Goal: Task Accomplishment & Management: Use online tool/utility

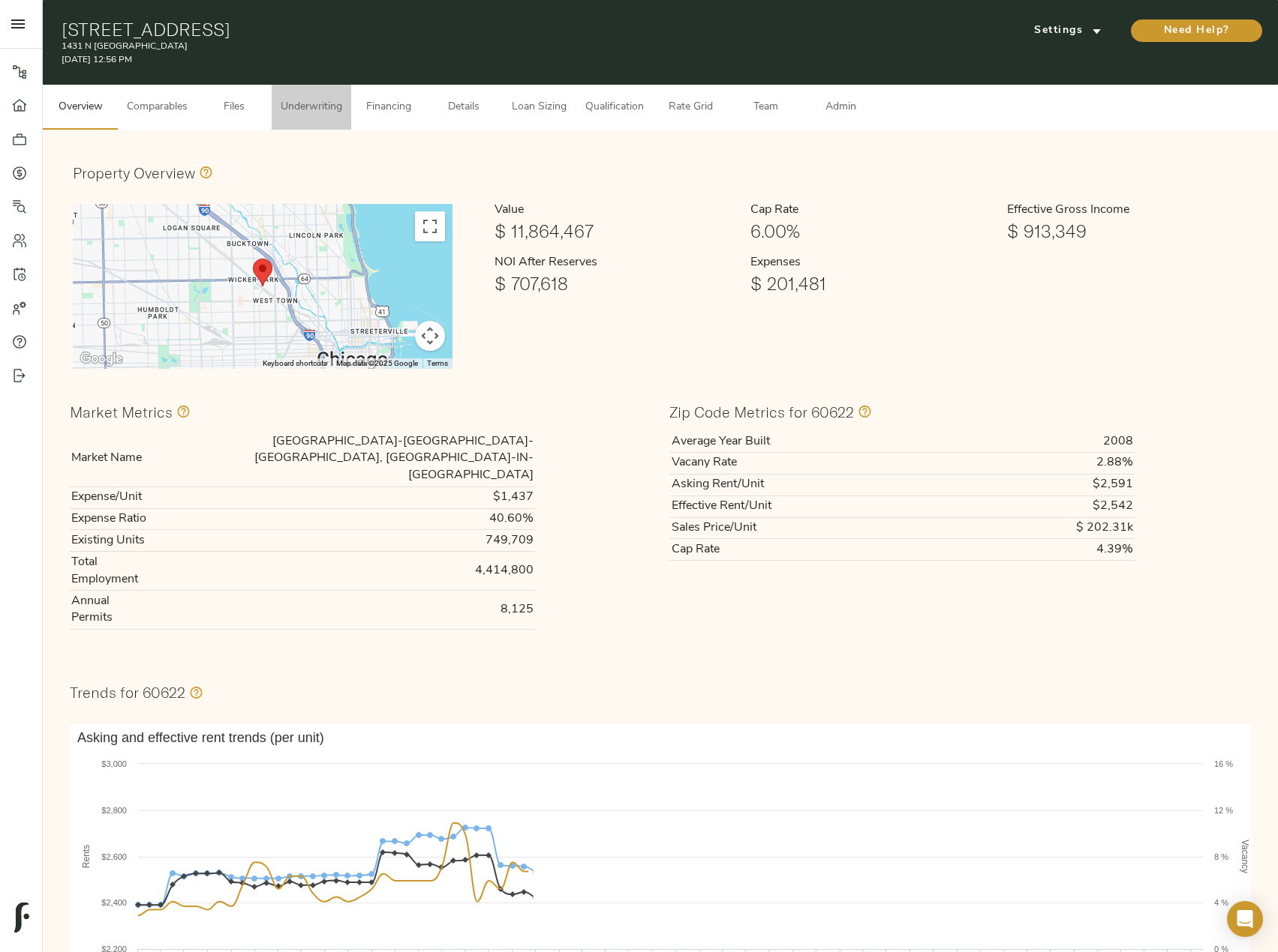
click at [321, 112] on span "Underwriting" at bounding box center [311, 107] width 62 height 18
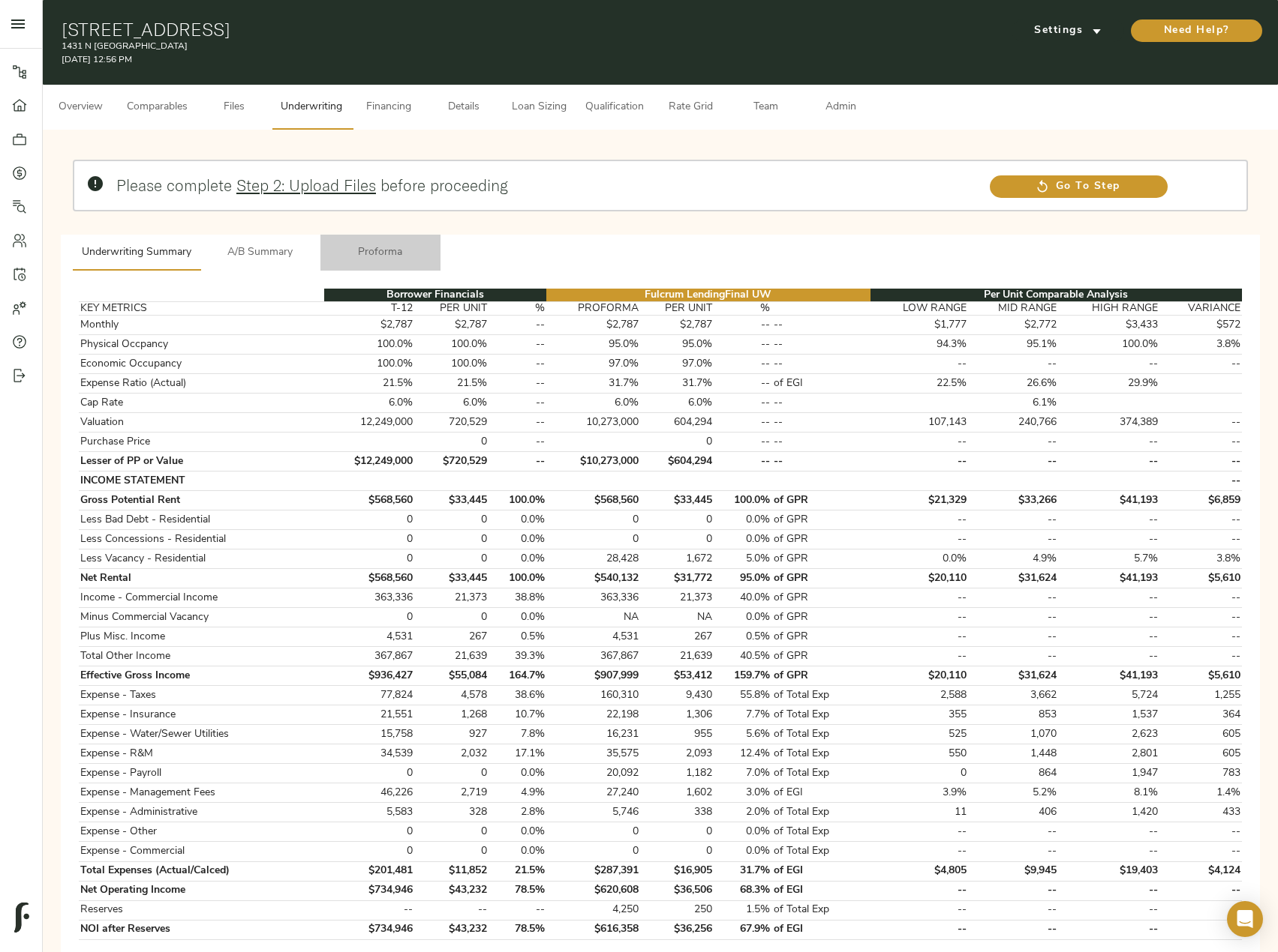
click at [380, 264] on button "Proforma" at bounding box center [380, 252] width 120 height 36
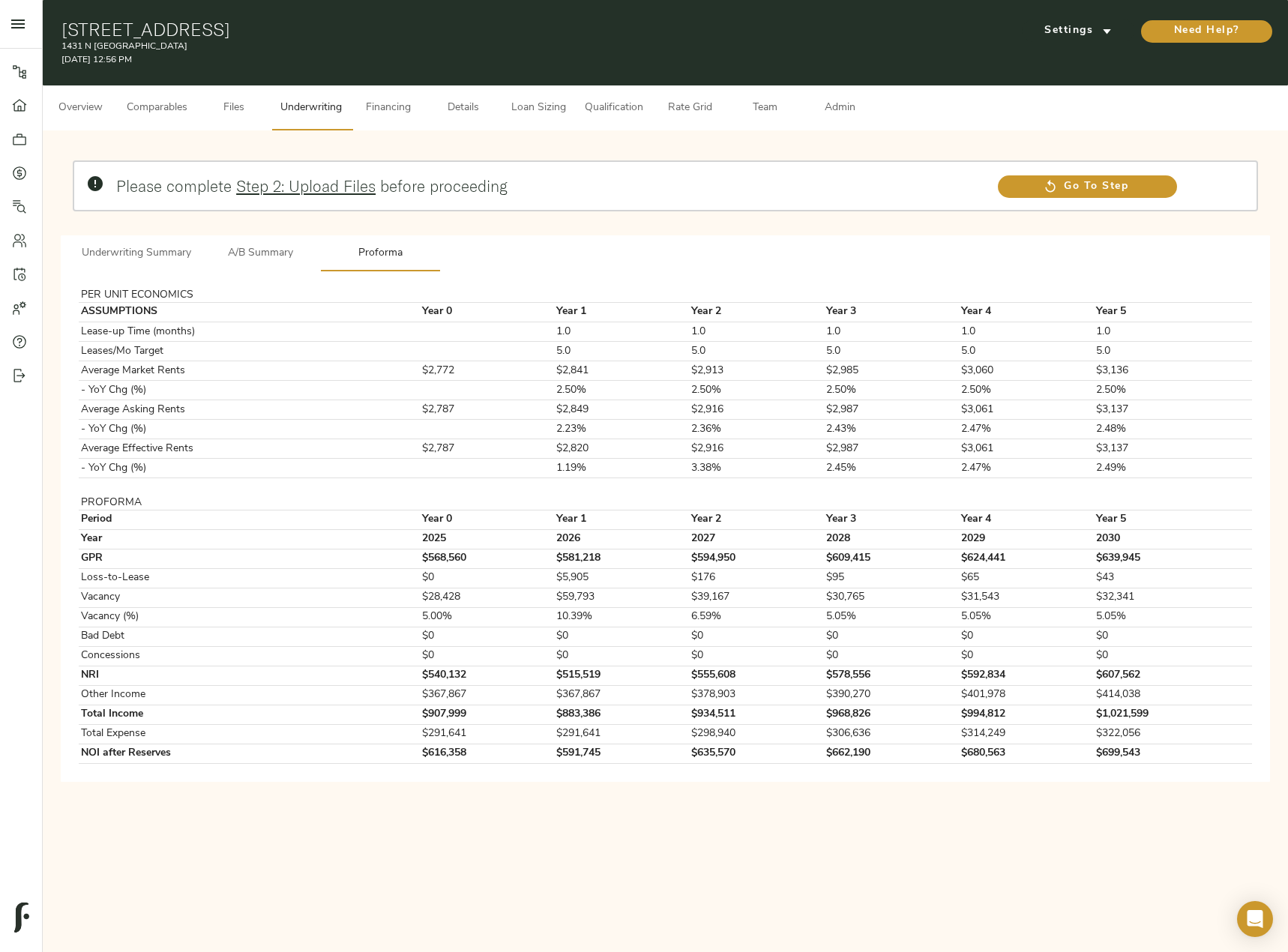
click at [141, 266] on button "Underwriting Summary" at bounding box center [137, 253] width 128 height 36
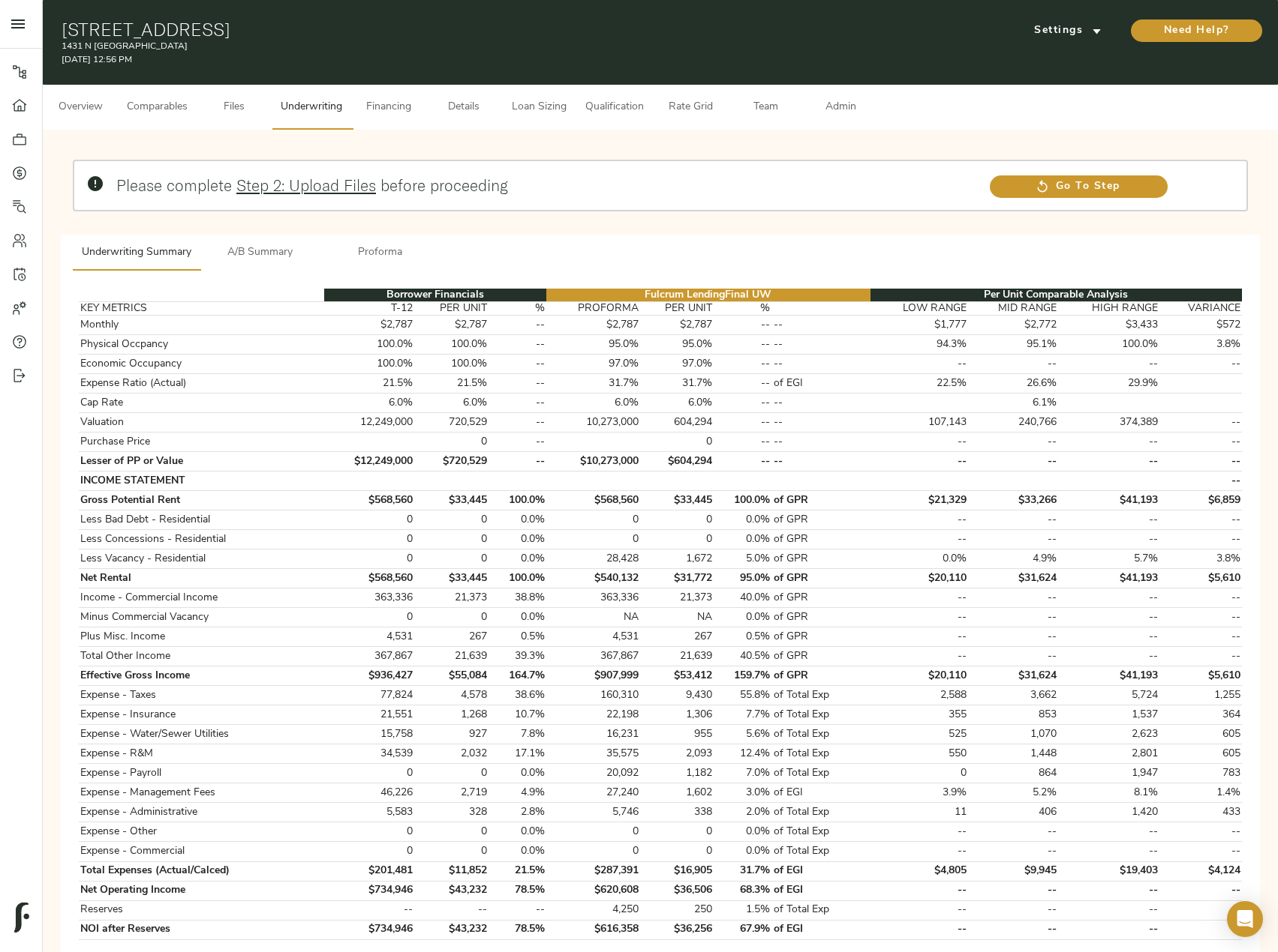
click at [234, 117] on button "Files" at bounding box center [234, 107] width 75 height 45
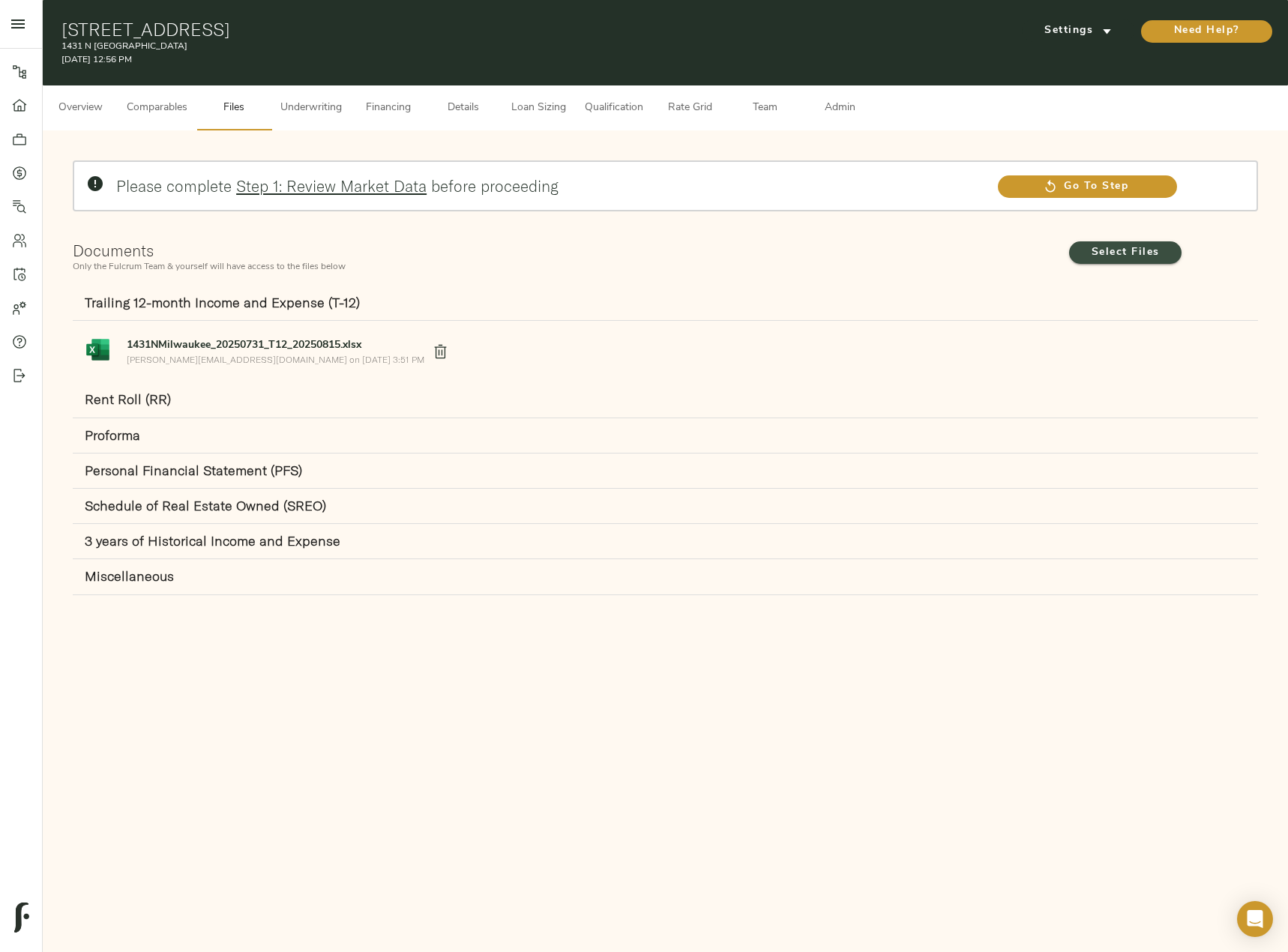
click at [1141, 251] on span "Select Files" at bounding box center [1125, 252] width 83 height 18
click at [0, 0] on input "Select Files" at bounding box center [0, 0] width 0 height 0
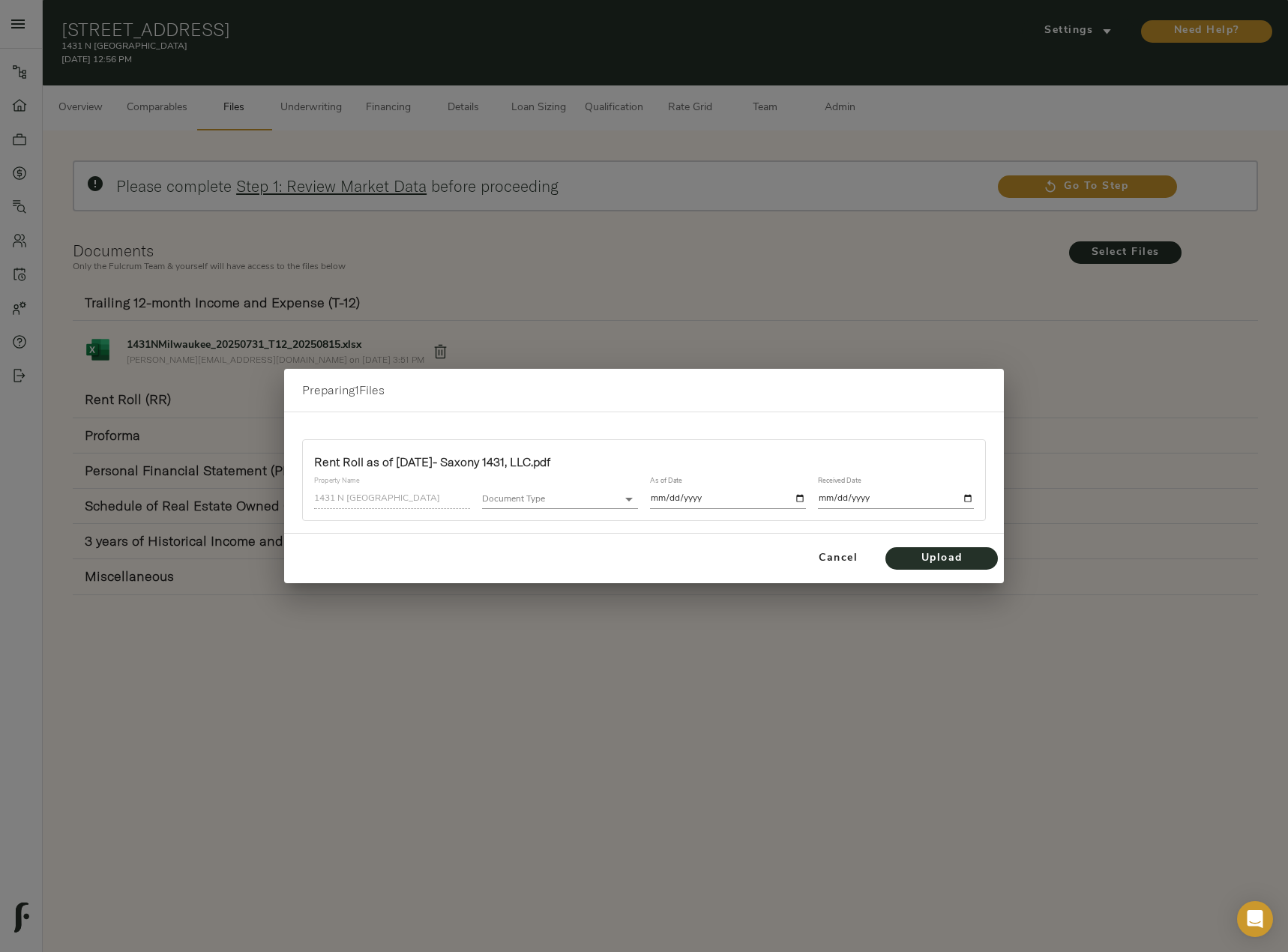
click at [573, 488] on div "Document Type ​" at bounding box center [560, 493] width 156 height 32
click at [573, 502] on body "[GEOGRAPHIC_DATA] - [STREET_ADDRESS] Pipeline Dashboard Portfolio Quotes Search…" at bounding box center [644, 553] width 1288 height 1105
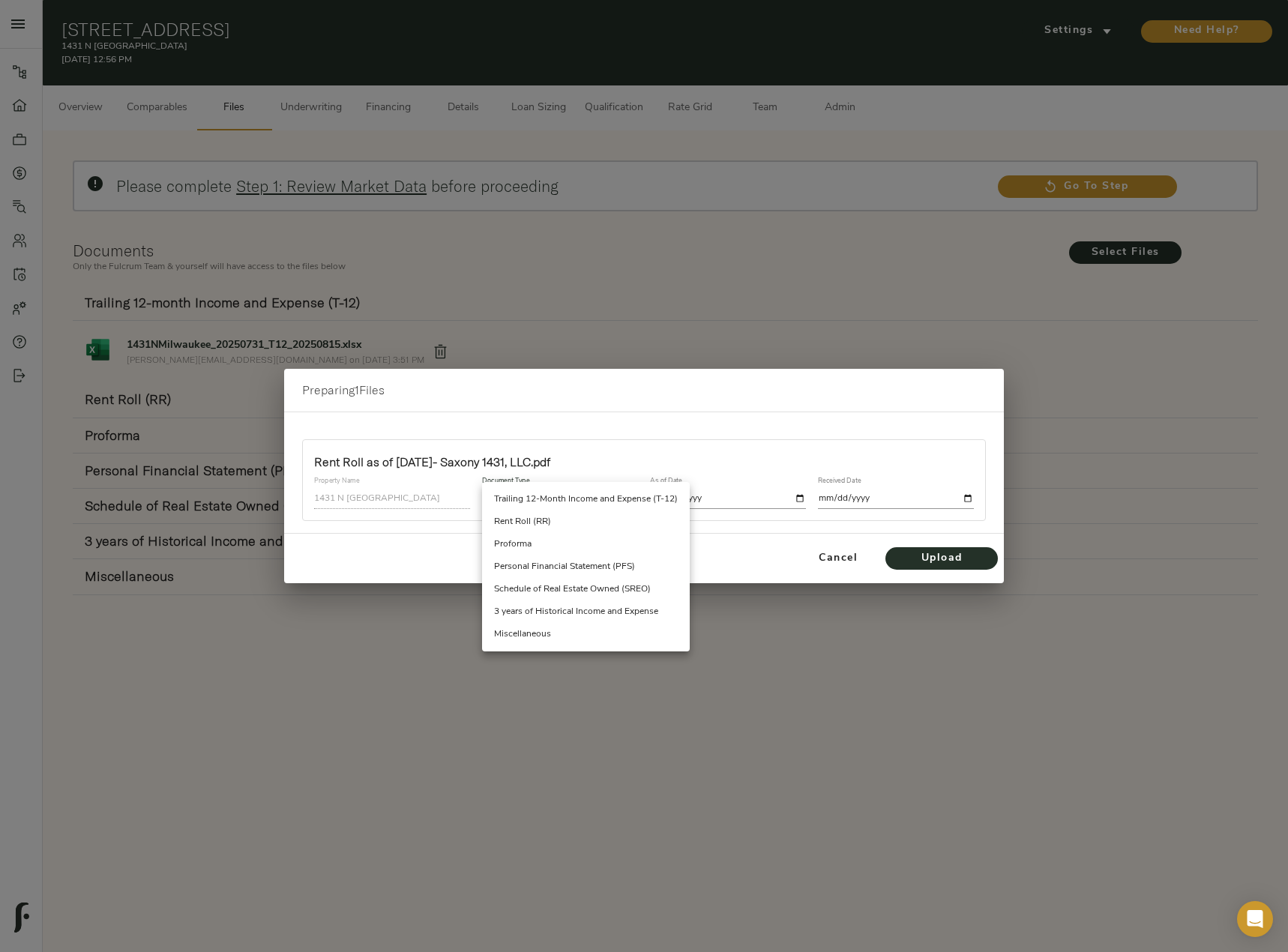
click at [592, 528] on li "Rent Roll (RR)" at bounding box center [585, 522] width 208 height 22
type input "rent_roll"
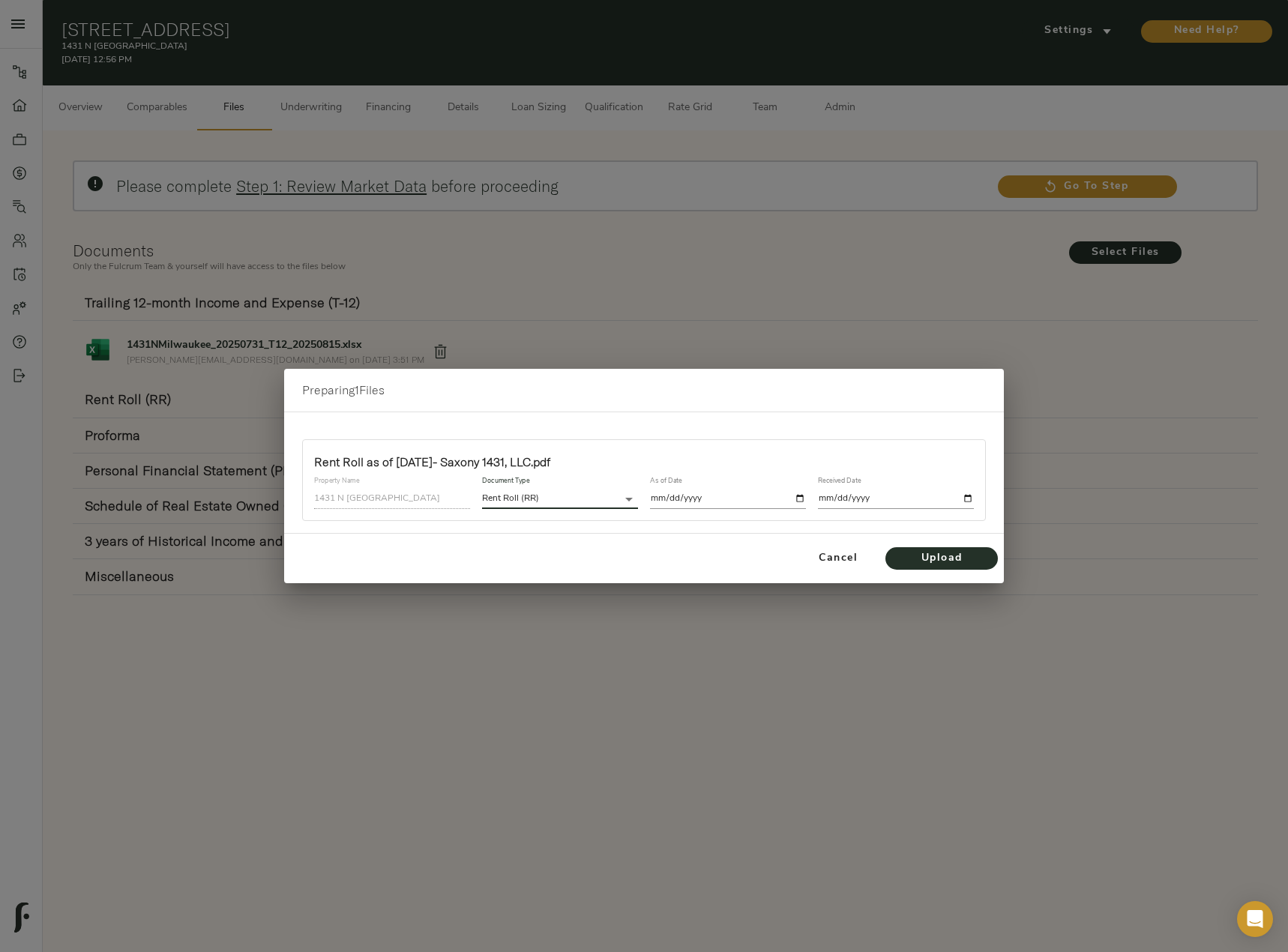
click at [800, 501] on input "date" at bounding box center [728, 499] width 156 height 20
type input "[DATE]"
click at [966, 501] on input "date" at bounding box center [895, 499] width 156 height 20
type input "[DATE]"
click at [959, 558] on span "Upload" at bounding box center [941, 558] width 83 height 18
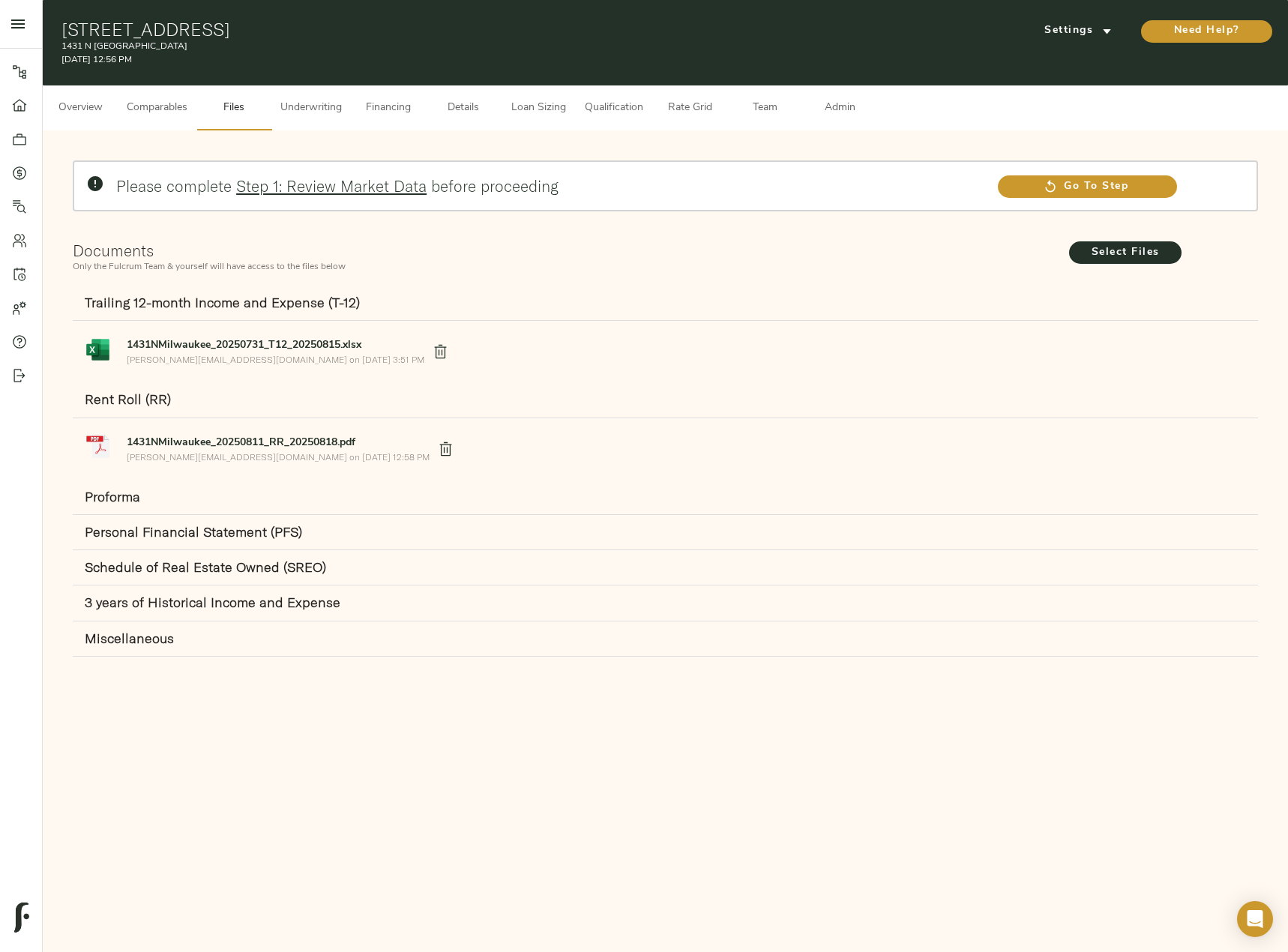
click at [296, 107] on span "Underwriting" at bounding box center [311, 108] width 62 height 18
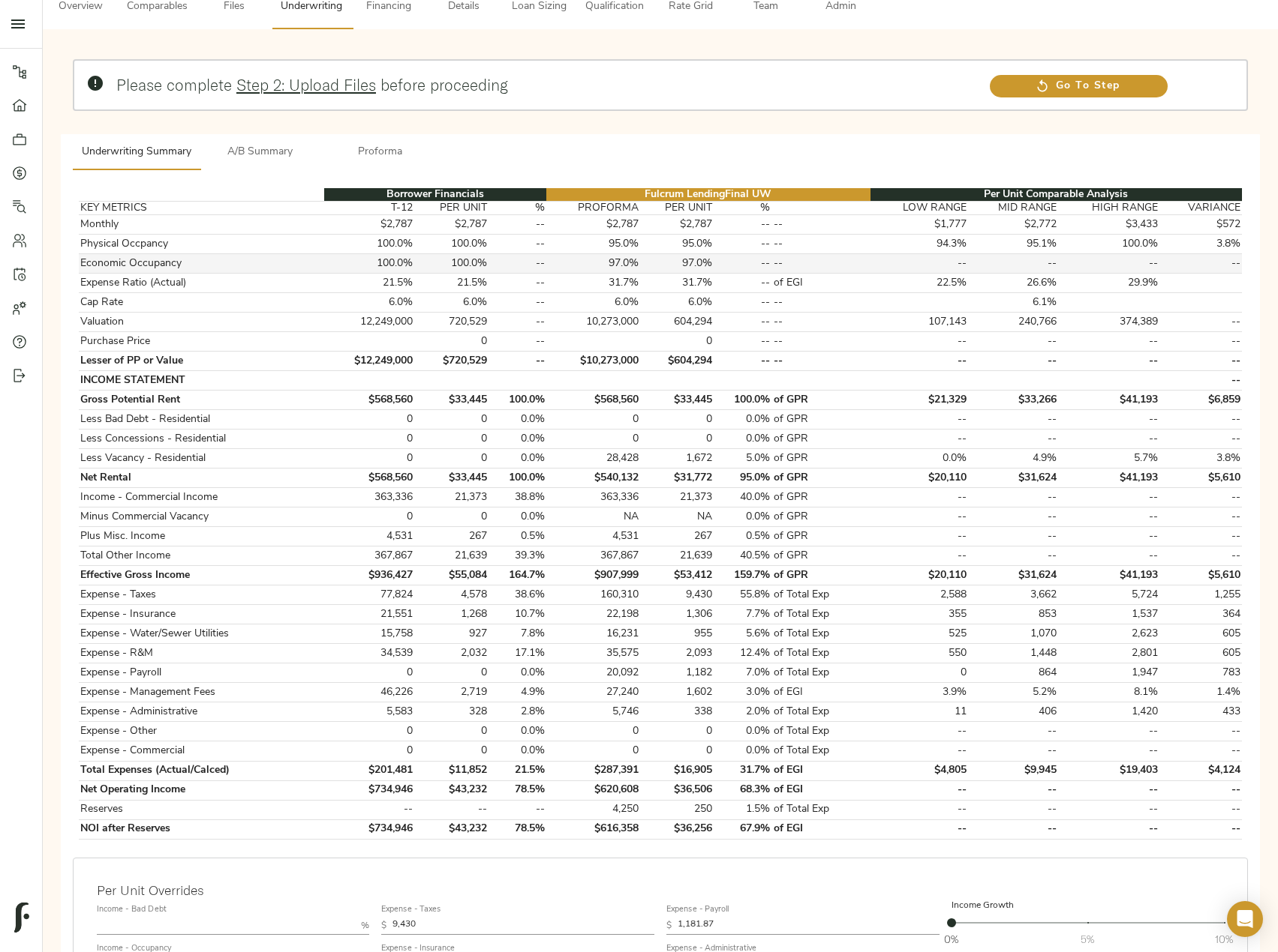
scroll to position [75, 0]
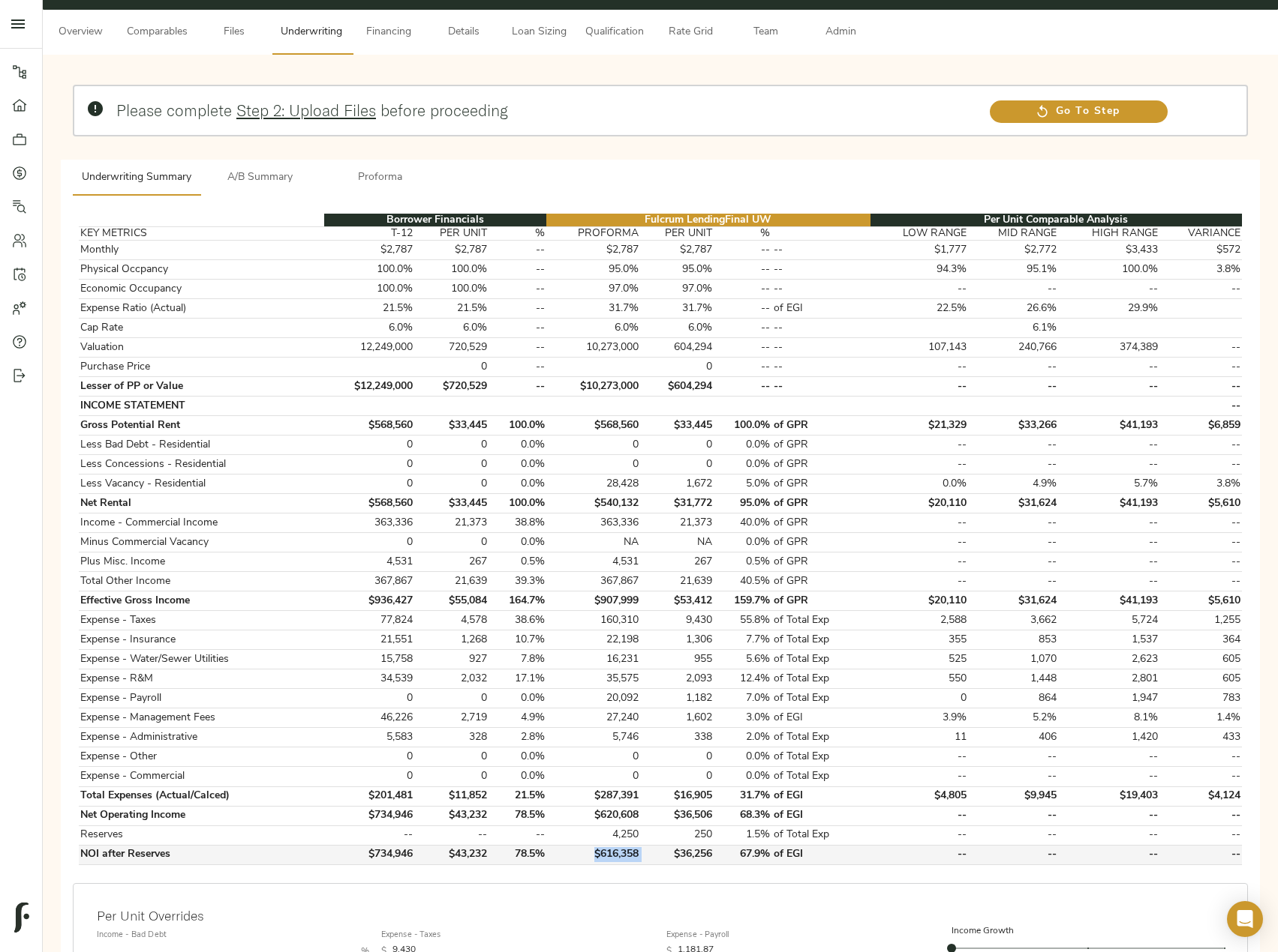
drag, startPoint x: 645, startPoint y: 852, endPoint x: 595, endPoint y: 852, distance: 50.0
click at [595, 852] on tr "NOI after Reserves $734,946 $43,232 78.5% $616,358 $36,256 67.9% of EGI -- -- -…" at bounding box center [660, 855] width 1163 height 19
copy td "$616,358"
click at [276, 176] on span "A/B Summary" at bounding box center [260, 178] width 102 height 18
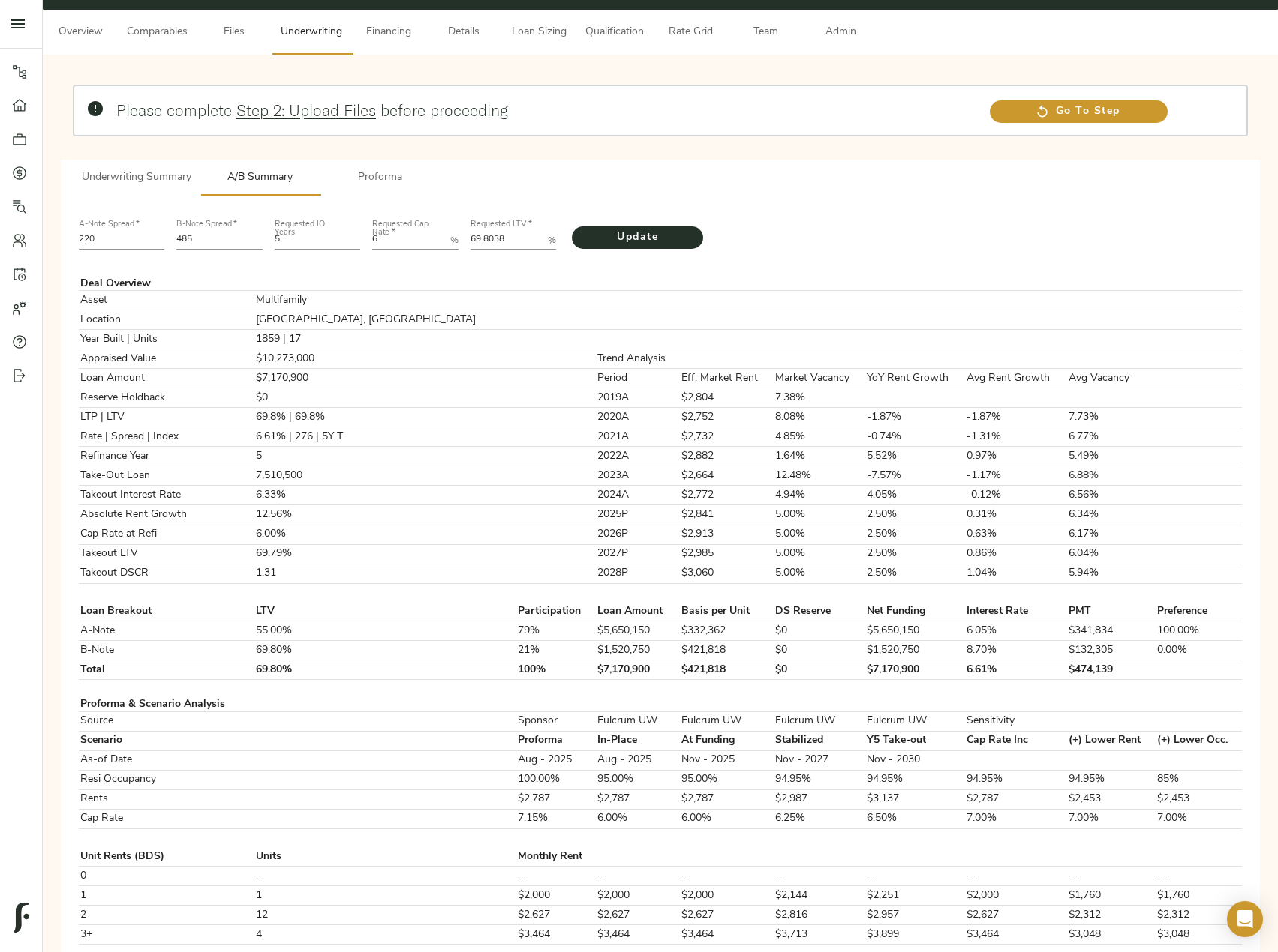
scroll to position [0, 0]
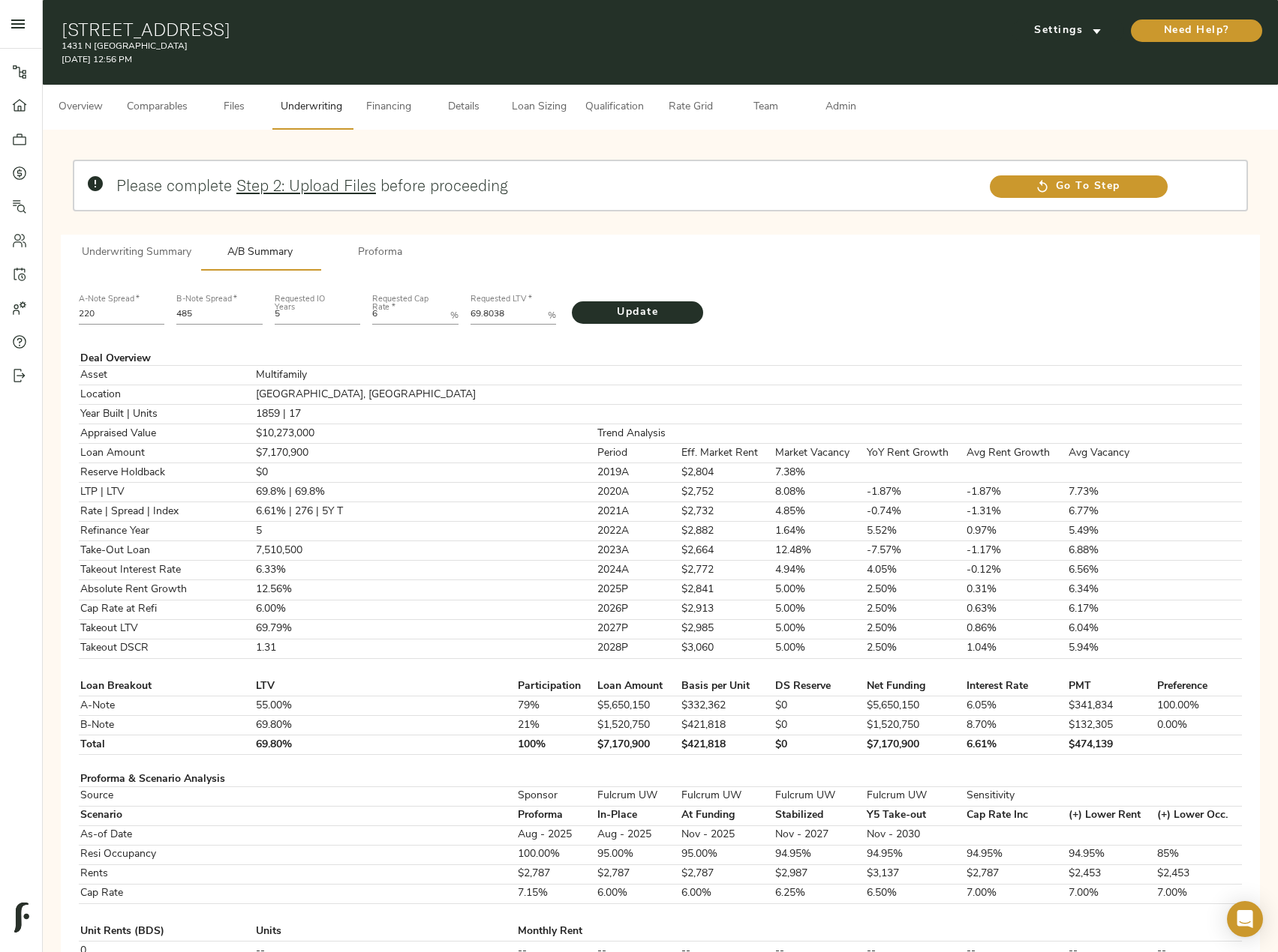
click at [147, 254] on span "Underwriting Summary" at bounding box center [137, 252] width 109 height 18
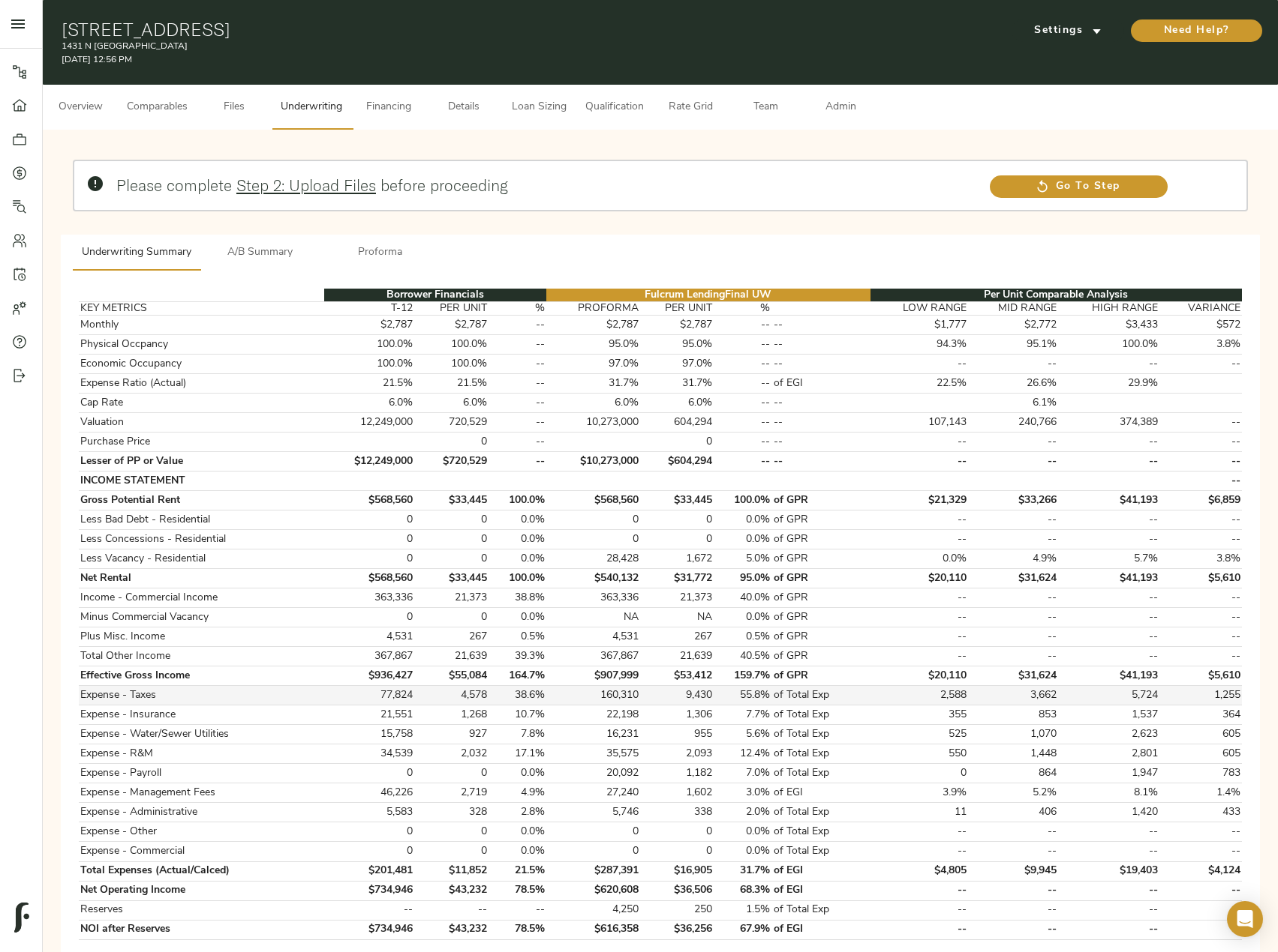
scroll to position [225, 0]
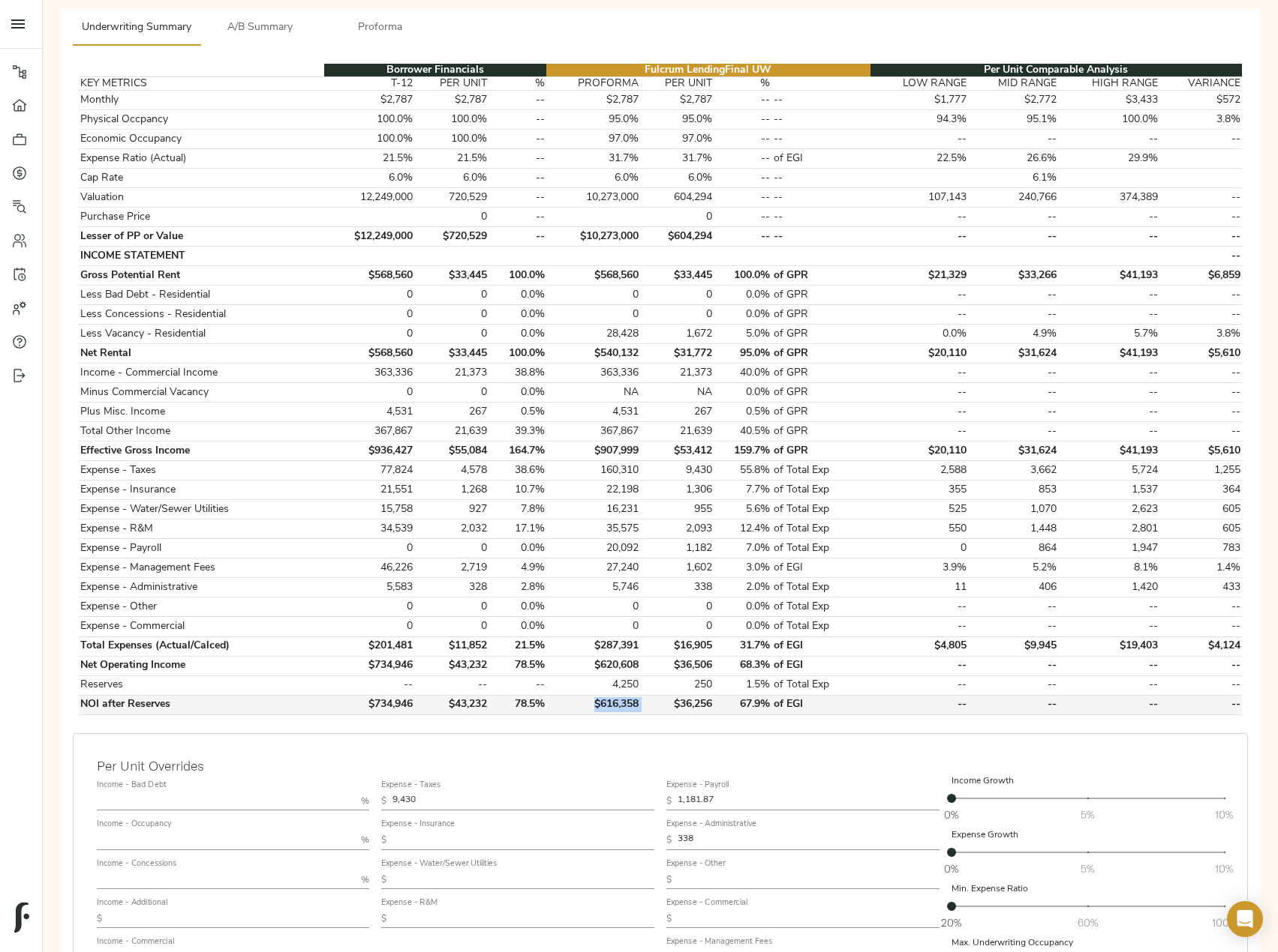
drag, startPoint x: 592, startPoint y: 704, endPoint x: 657, endPoint y: 701, distance: 65.1
click at [657, 701] on tr "NOI after Reserves $734,946 $43,232 78.5% $616,358 $36,256 67.9% of EGI -- -- -…" at bounding box center [660, 705] width 1163 height 19
copy td "$616,358"
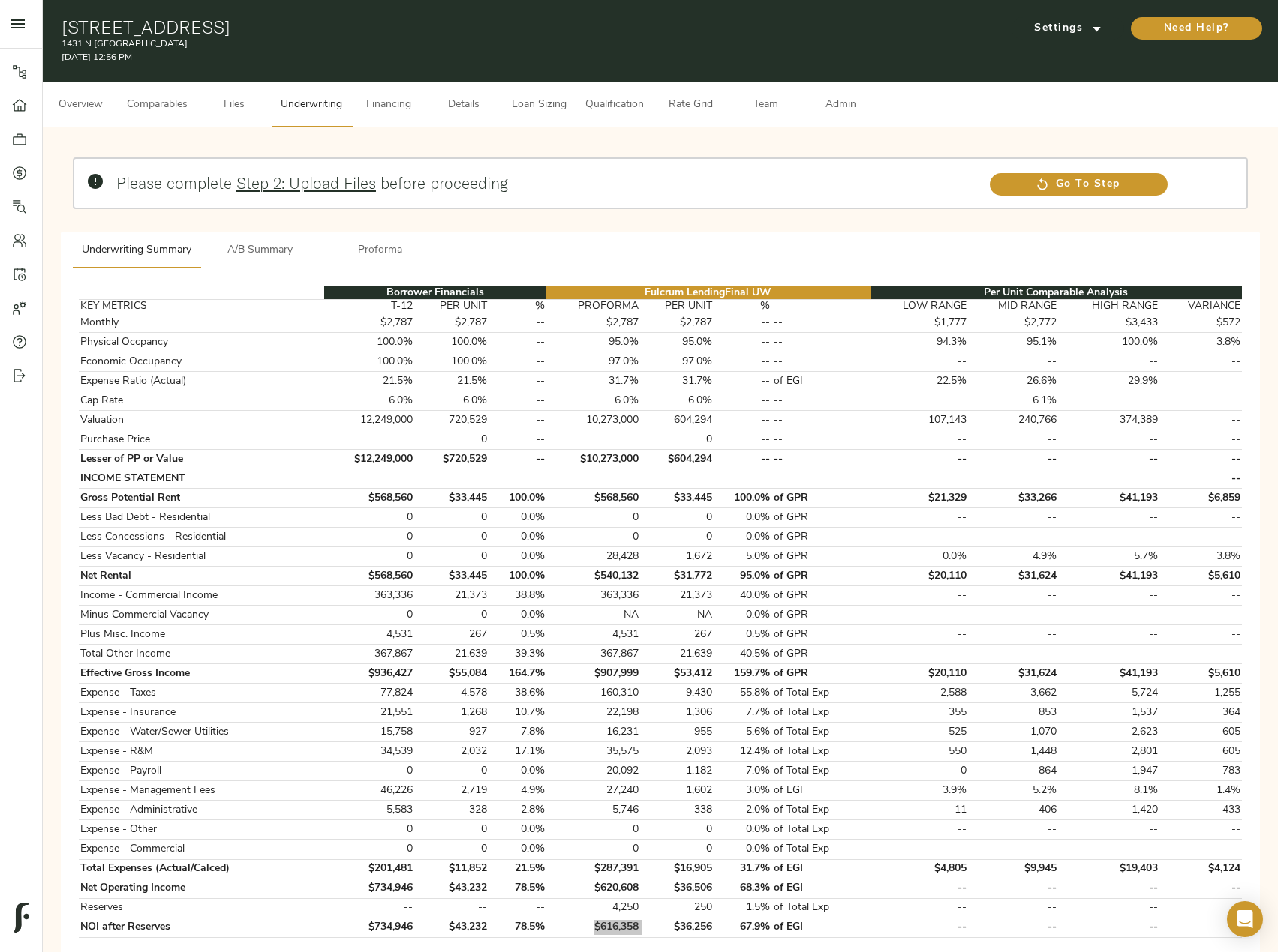
scroll to position [0, 0]
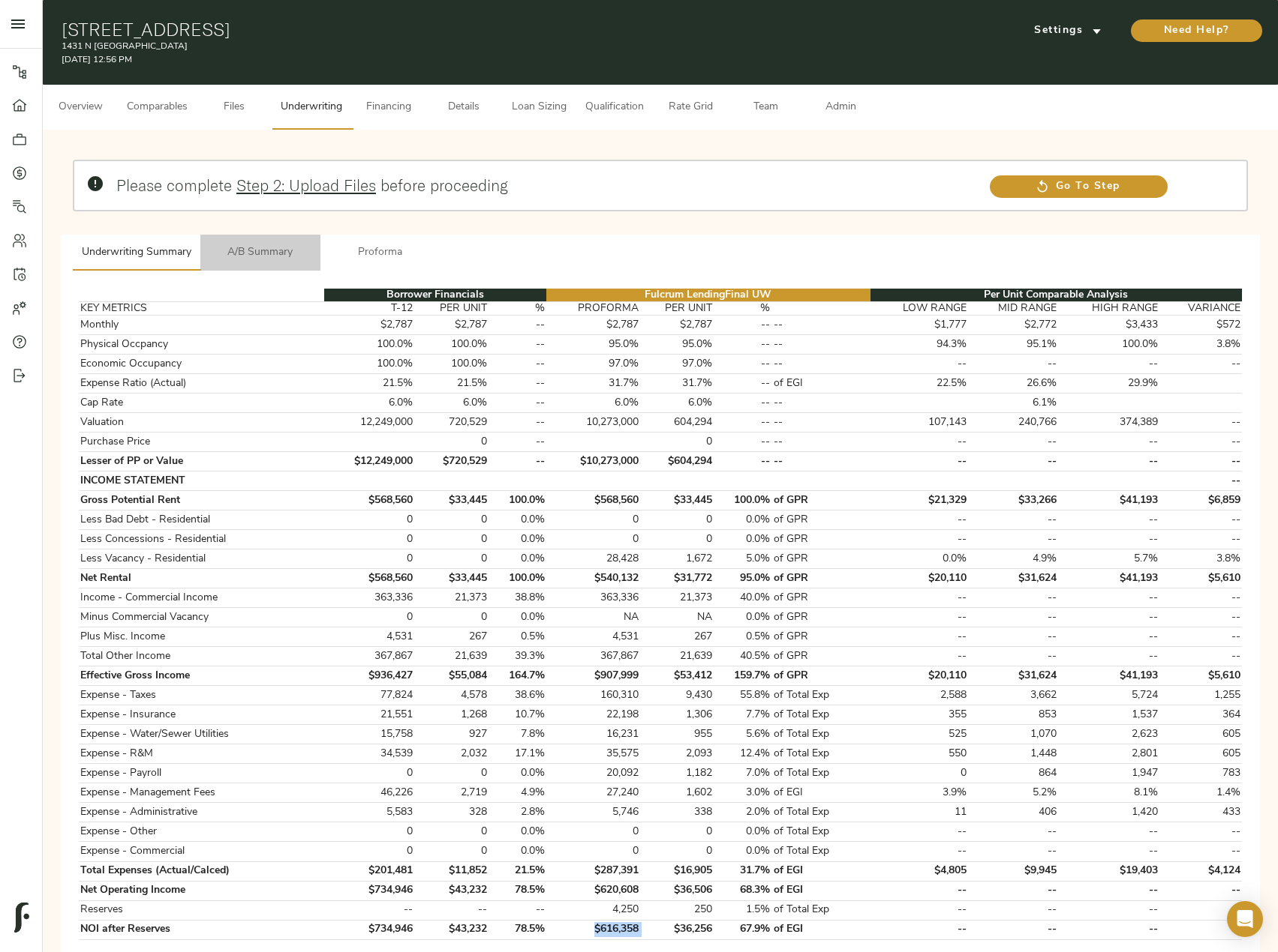
click at [272, 247] on span "A/B Summary" at bounding box center [260, 252] width 102 height 18
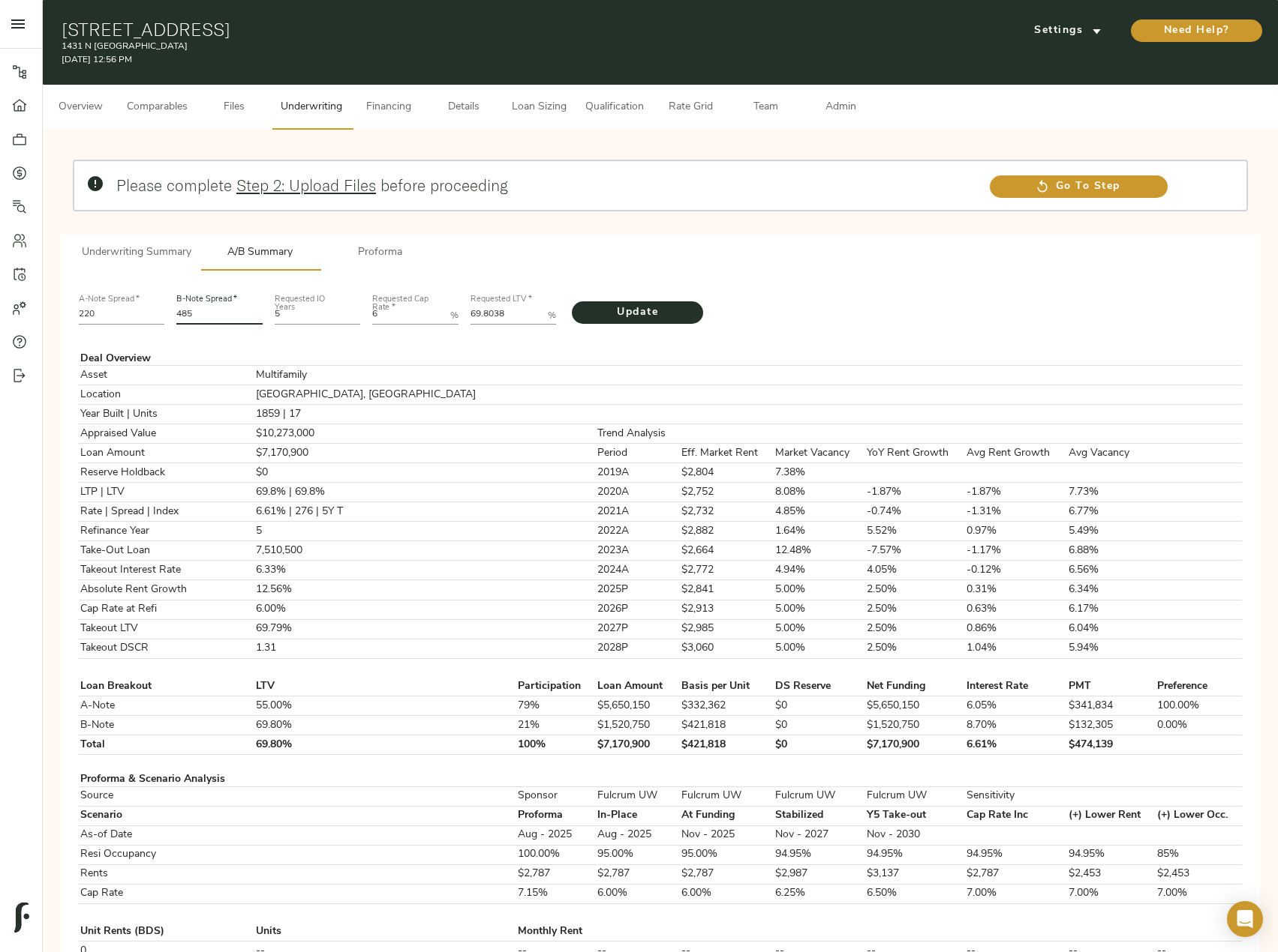
click at [212, 314] on input "485" at bounding box center [219, 316] width 86 height 18
type input "471"
drag, startPoint x: 503, startPoint y: 319, endPoint x: 445, endPoint y: 319, distance: 58.0
click at [445, 319] on div "A-Note Spread   * 220 B-Note Spread   * 471 Requested IO Years 5 Requested Cap …" at bounding box center [661, 308] width 1175 height 51
paste LTV "7.665"
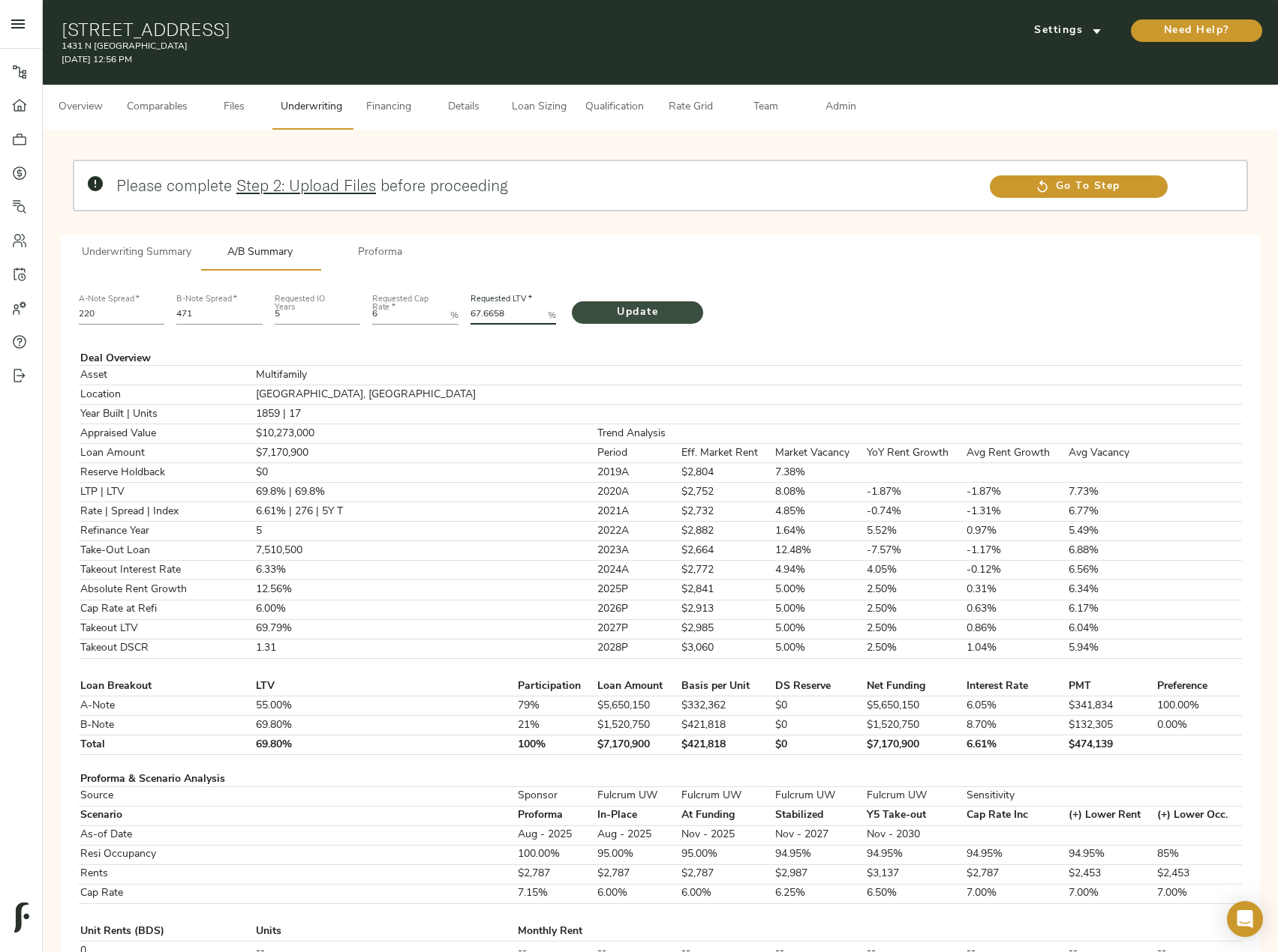
type LTV "67.6658"
click at [677, 304] on span "Update" at bounding box center [637, 313] width 101 height 18
click at [174, 99] on span "Comparables" at bounding box center [158, 107] width 61 height 18
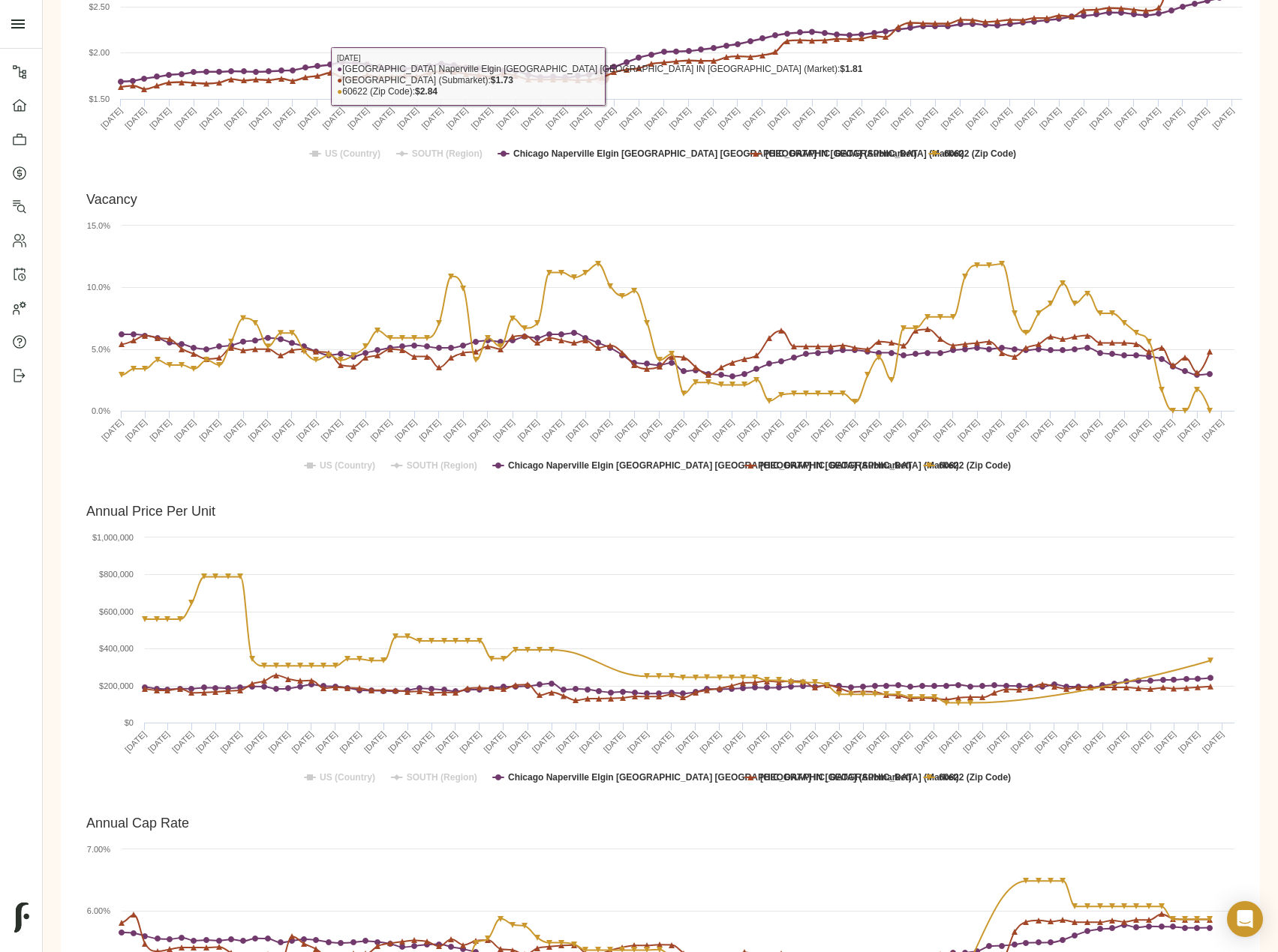
scroll to position [75, 0]
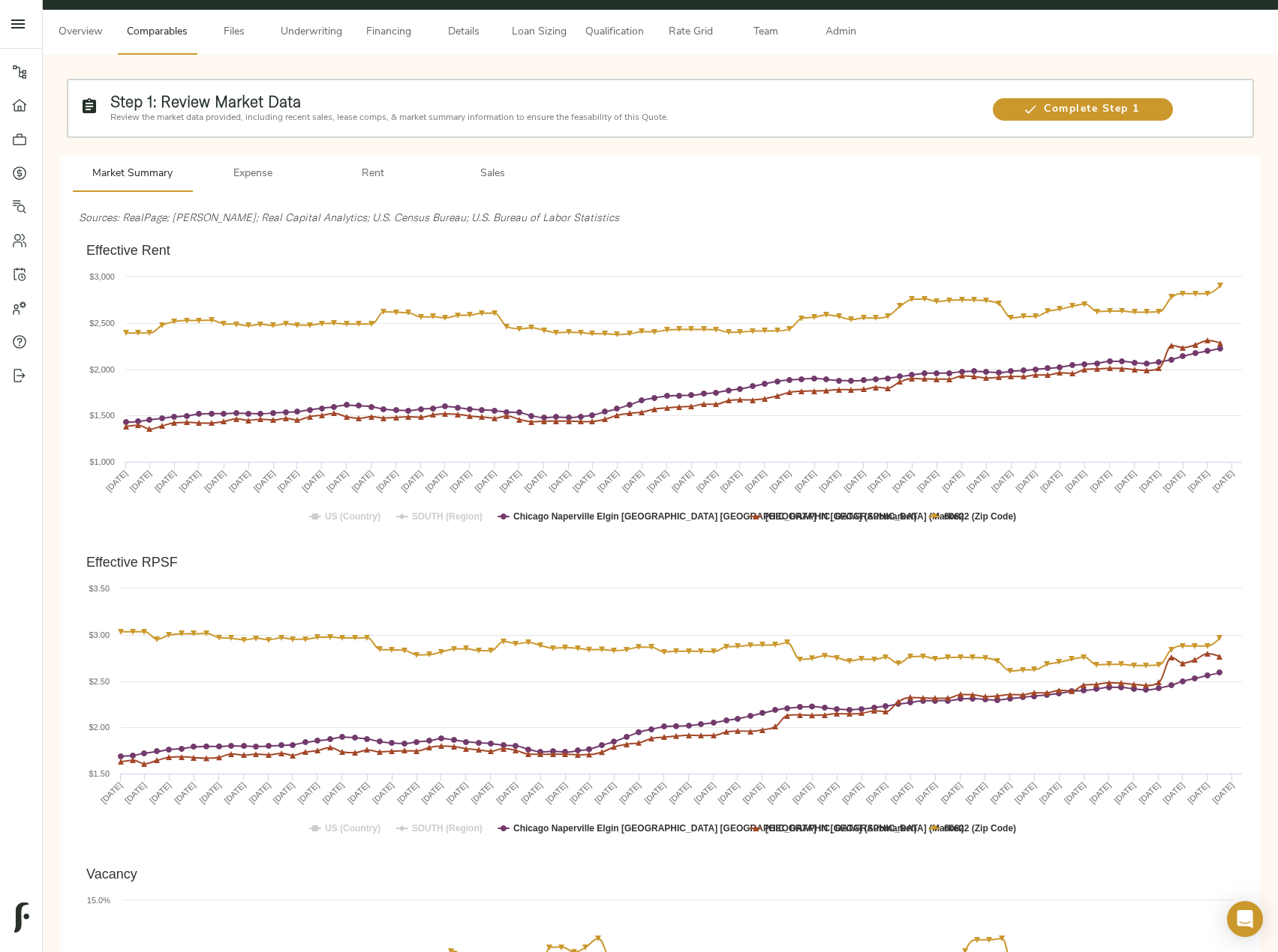
click at [494, 182] on span "Sales" at bounding box center [493, 174] width 102 height 18
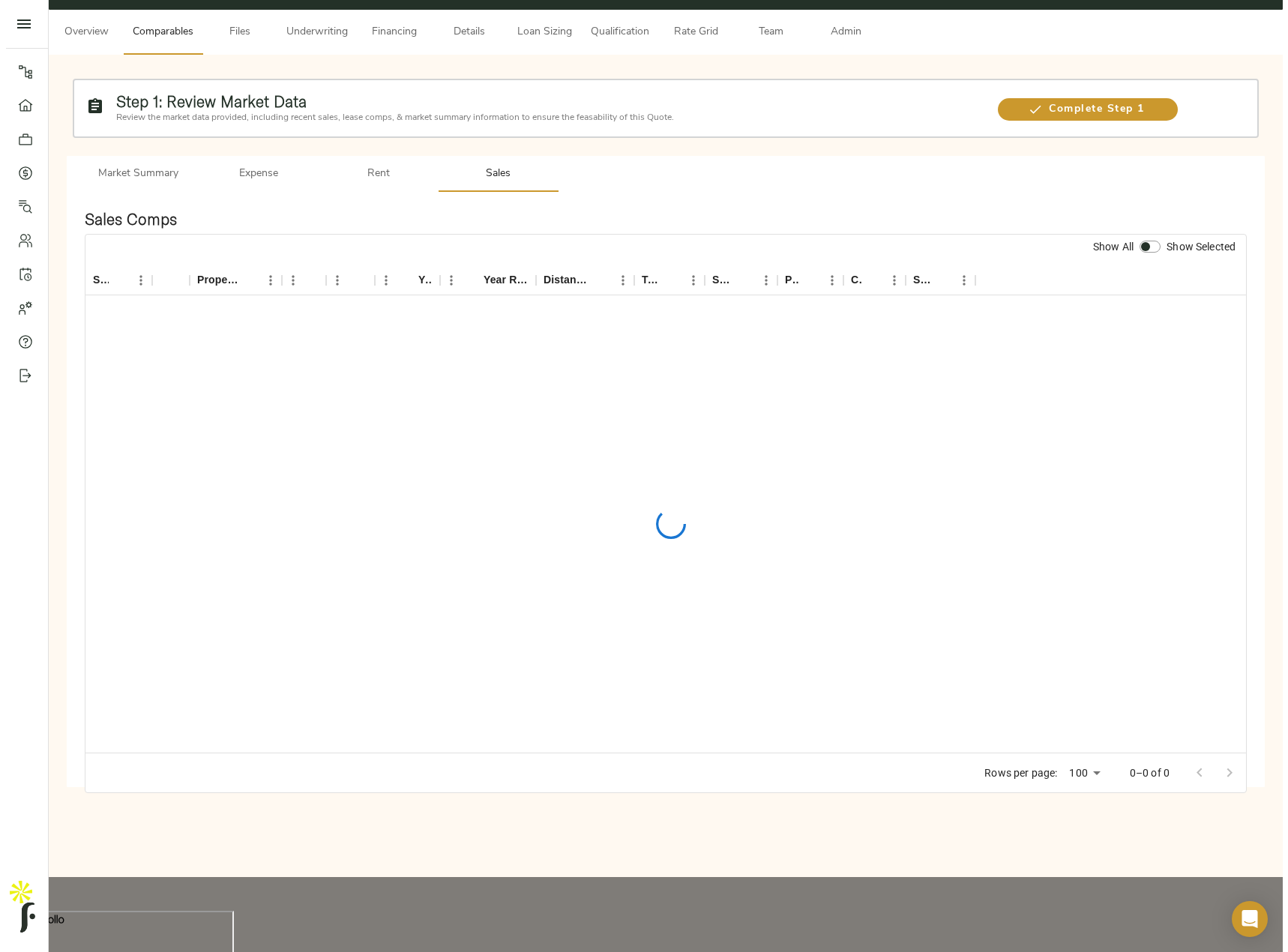
scroll to position [0, 0]
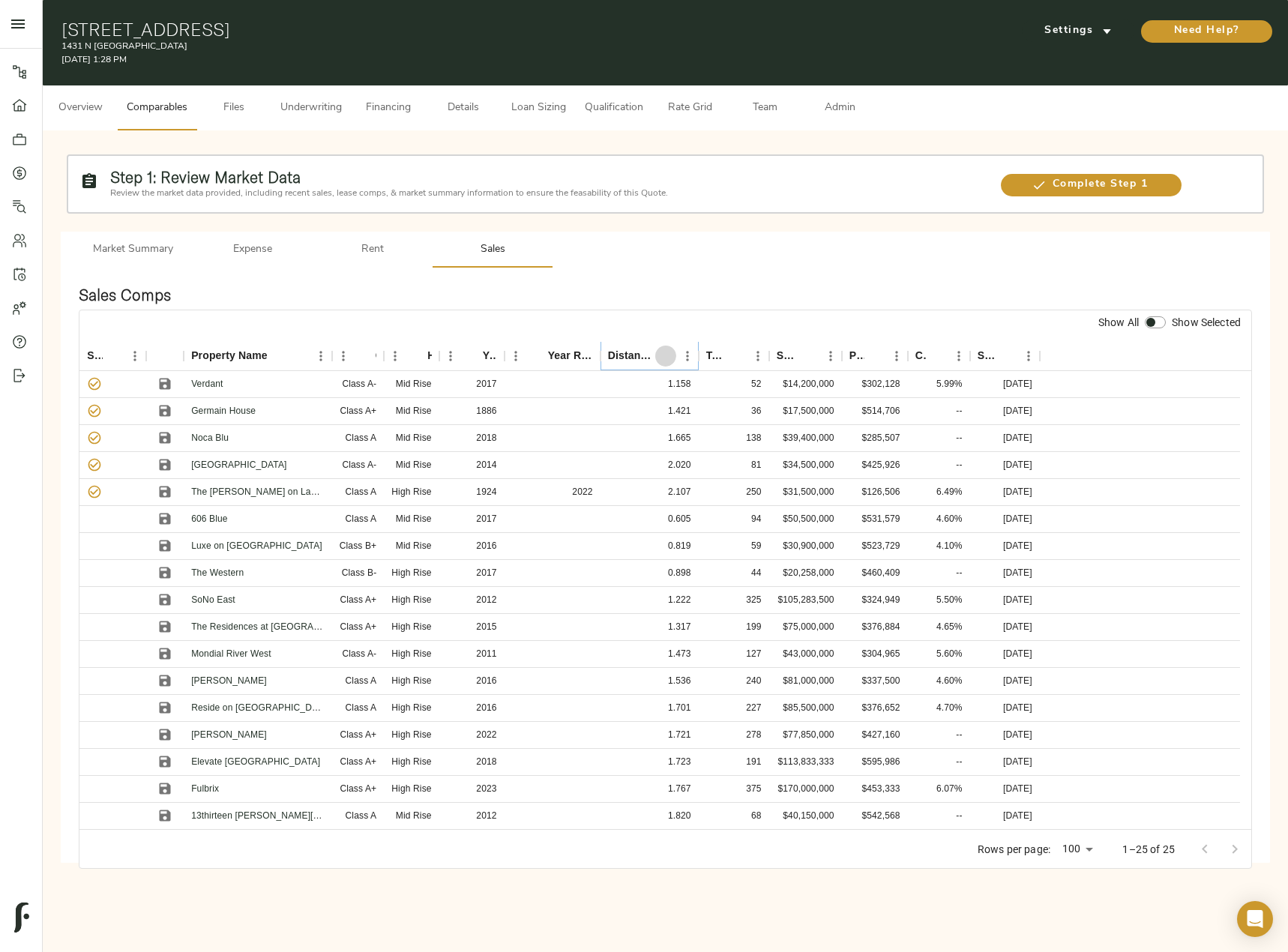
click at [664, 358] on icon "Sort" at bounding box center [665, 356] width 14 height 14
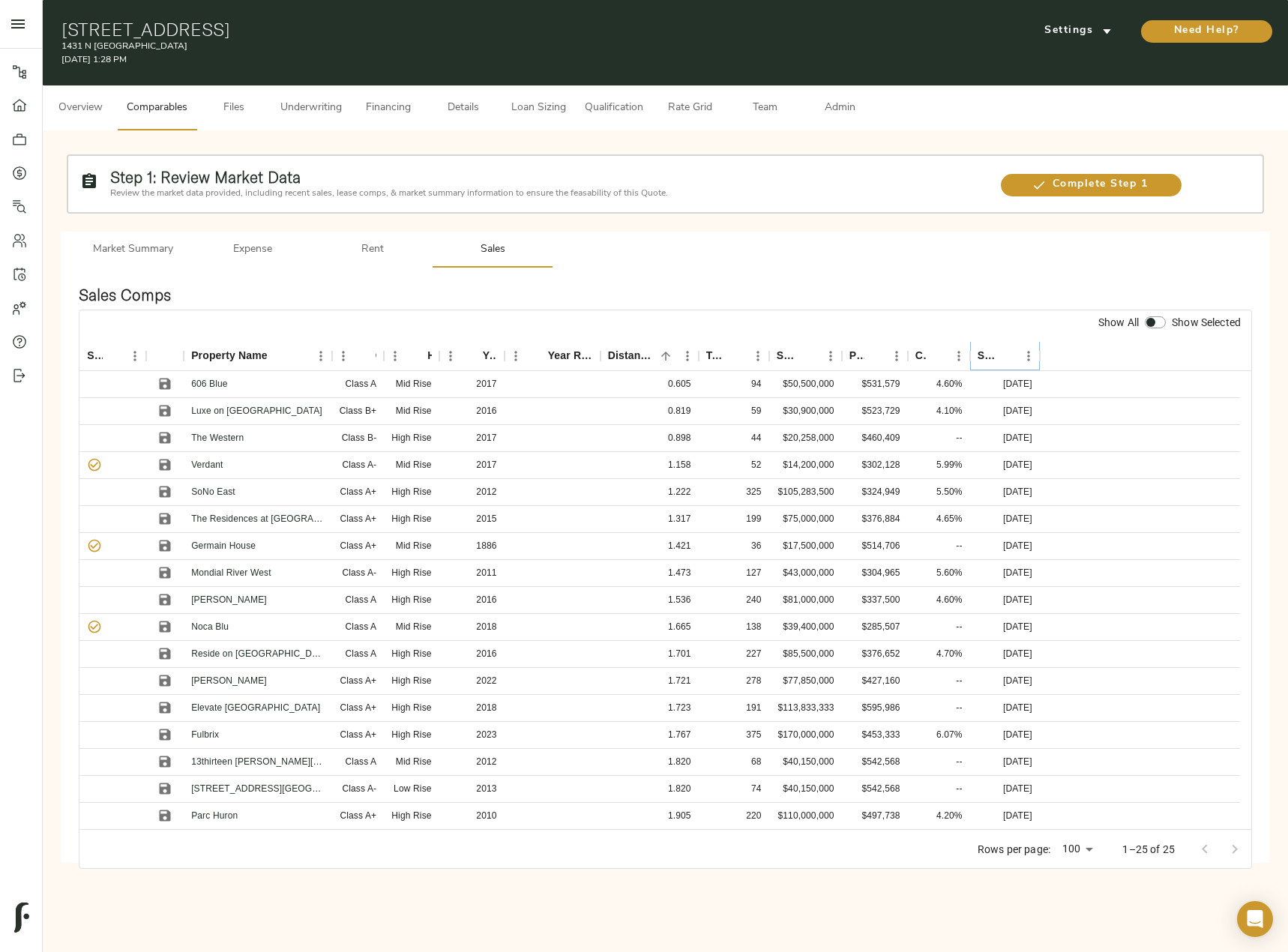
click at [1004, 350] on icon "Sort" at bounding box center [1006, 356] width 14 height 14
